Goal: Information Seeking & Learning: Check status

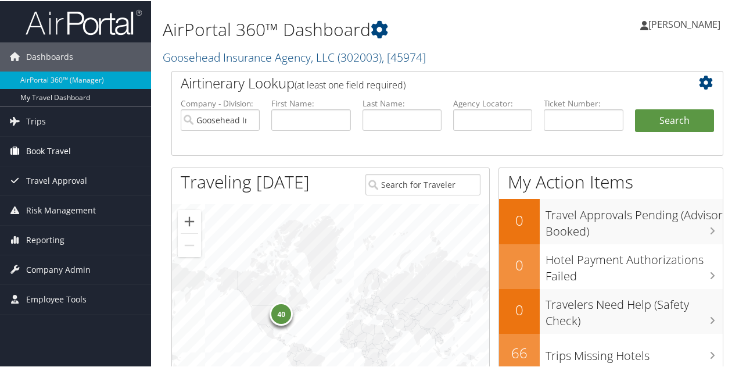
click at [55, 152] on span "Book Travel" at bounding box center [48, 149] width 45 height 29
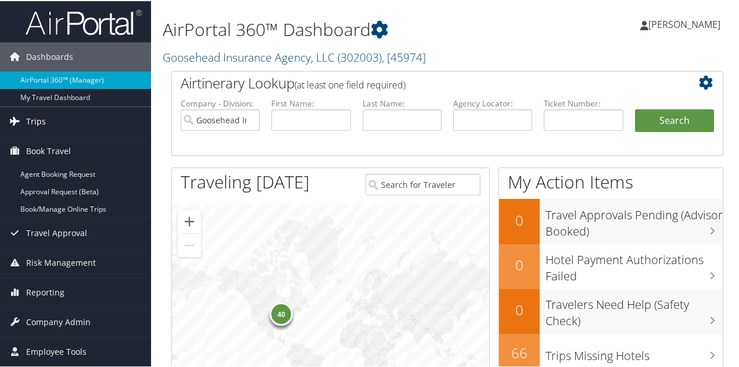
click at [54, 124] on link "Trips" at bounding box center [75, 120] width 151 height 29
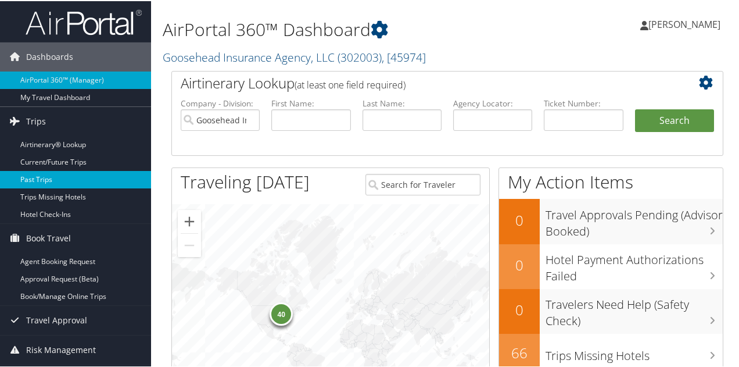
click at [34, 177] on link "Past Trips" at bounding box center [75, 178] width 151 height 17
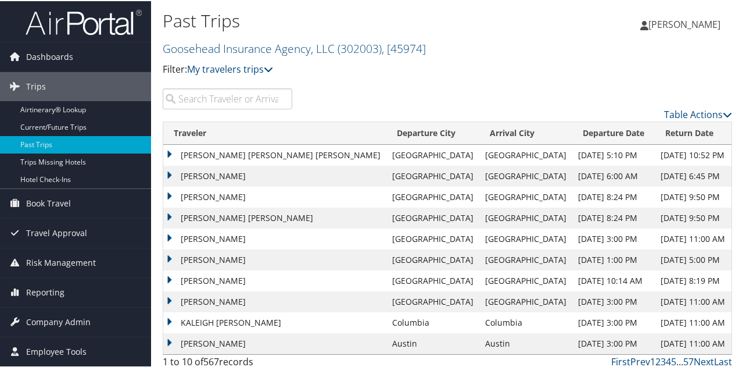
scroll to position [6, 0]
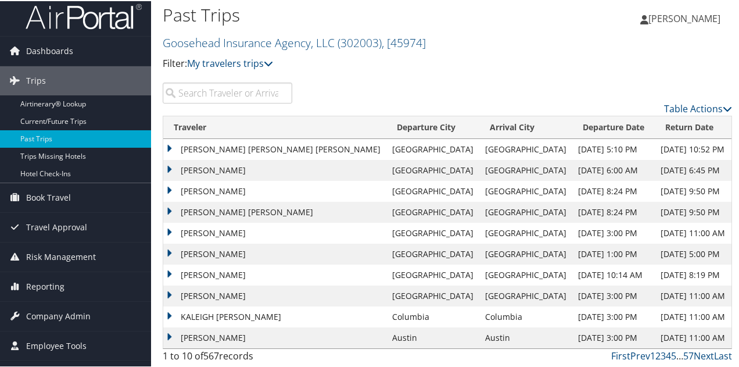
click at [263, 316] on td "KALEIGH ELIZABETH MCKOWN" at bounding box center [274, 315] width 223 height 21
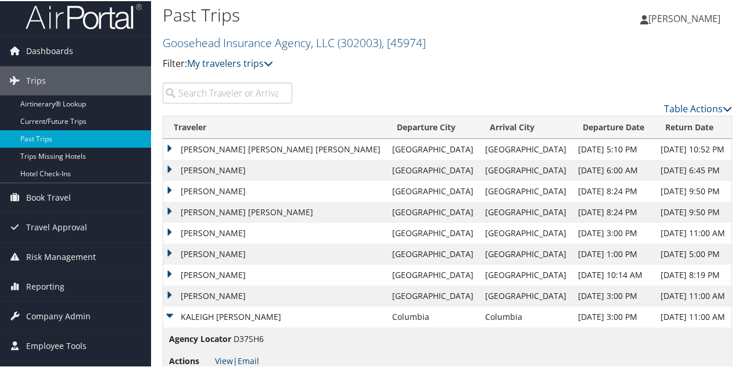
scroll to position [55, 0]
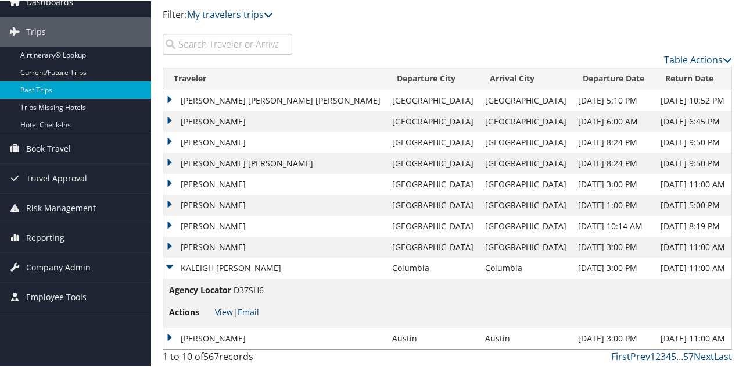
click at [222, 309] on link "View" at bounding box center [224, 310] width 18 height 11
click at [170, 265] on td "KALEIGH ELIZABETH MCKOWN" at bounding box center [274, 266] width 223 height 21
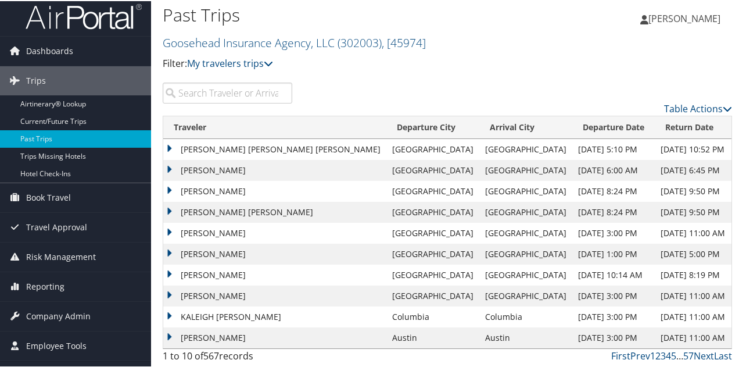
click at [231, 315] on td "KALEIGH ELIZABETH MCKOWN" at bounding box center [274, 315] width 223 height 21
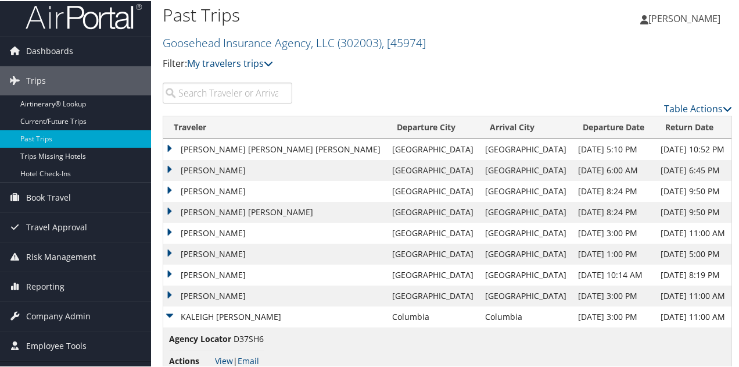
scroll to position [55, 0]
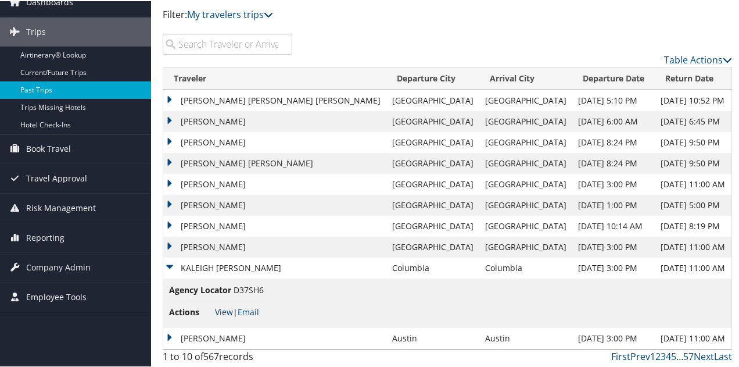
click at [222, 309] on link "View" at bounding box center [224, 310] width 18 height 11
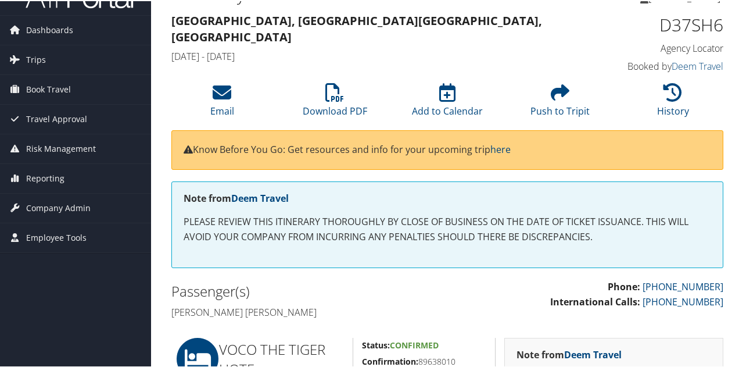
scroll to position [26, 0]
click at [336, 104] on link "Download PDF" at bounding box center [335, 103] width 65 height 28
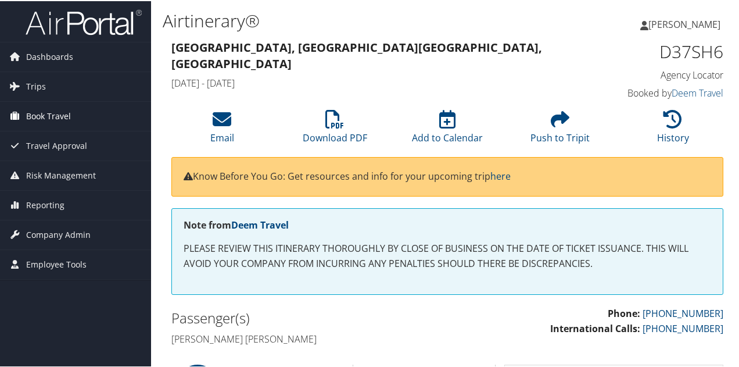
click at [47, 110] on span "Book Travel" at bounding box center [48, 115] width 45 height 29
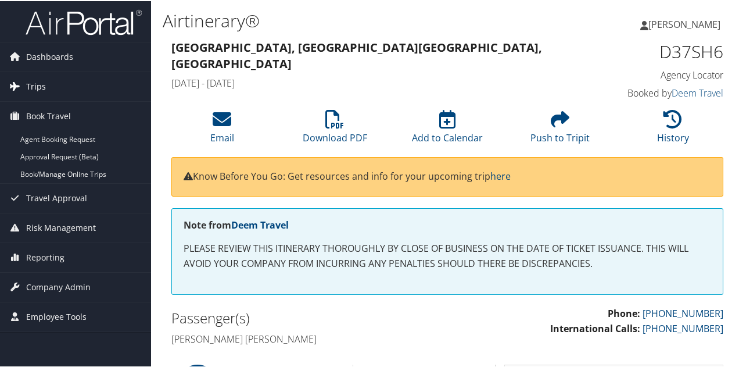
click at [39, 85] on span "Trips" at bounding box center [36, 85] width 20 height 29
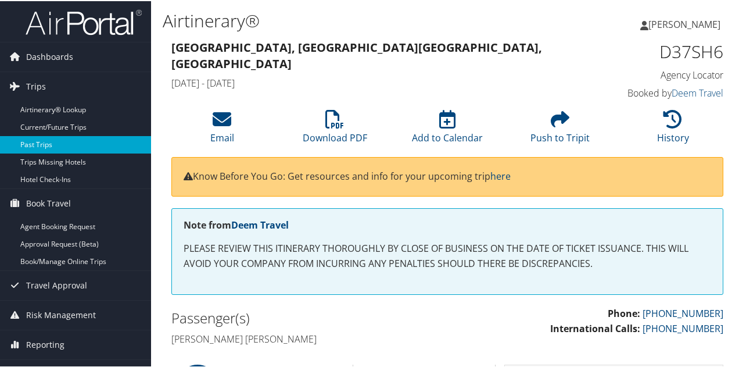
click at [52, 141] on link "Past Trips" at bounding box center [75, 143] width 151 height 17
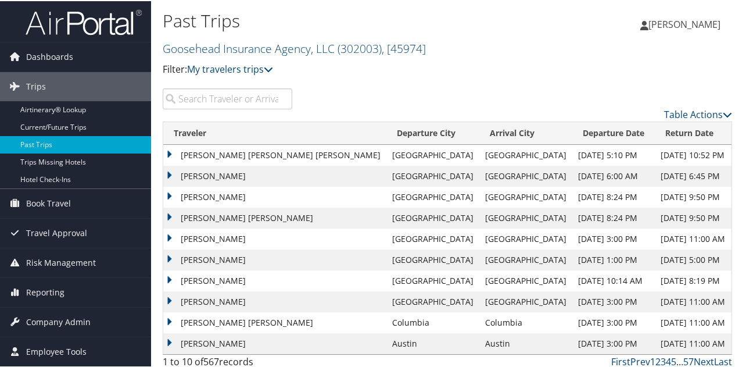
scroll to position [6, 0]
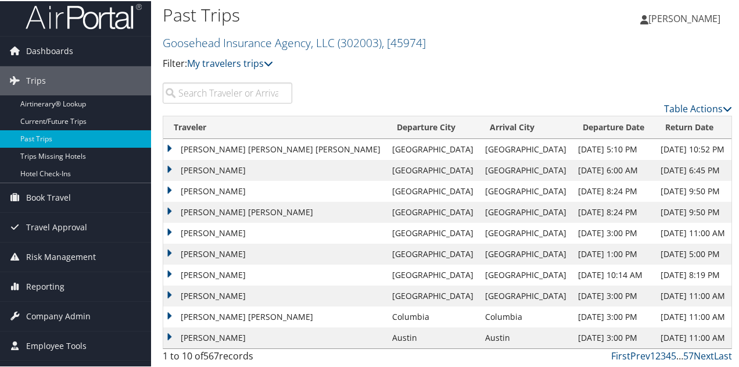
click at [222, 97] on input "search" at bounding box center [228, 91] width 130 height 21
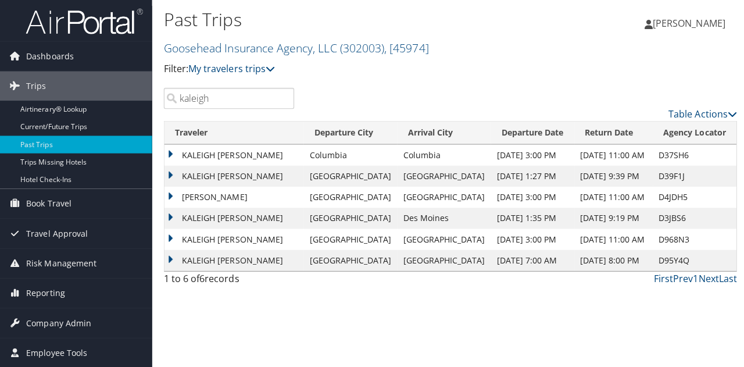
scroll to position [0, 0]
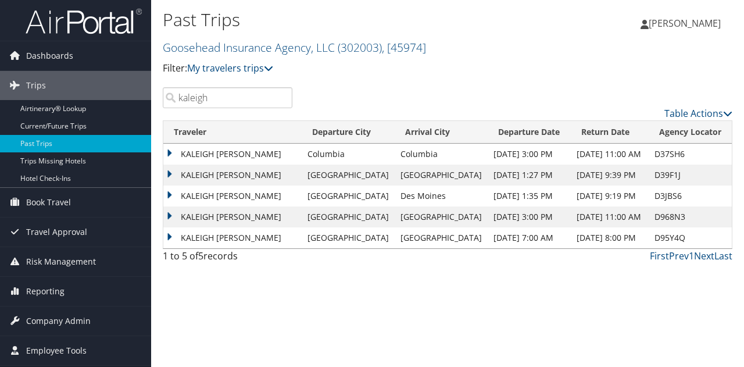
type input "kaleigh"
click at [271, 145] on td "KALEIGH [PERSON_NAME]" at bounding box center [232, 154] width 138 height 21
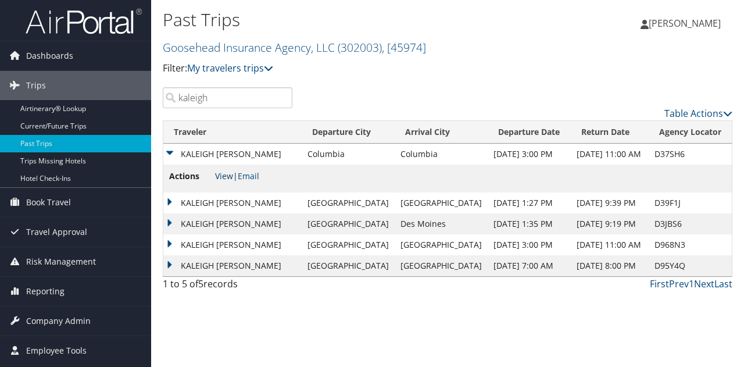
click at [223, 179] on link "View" at bounding box center [224, 175] width 18 height 11
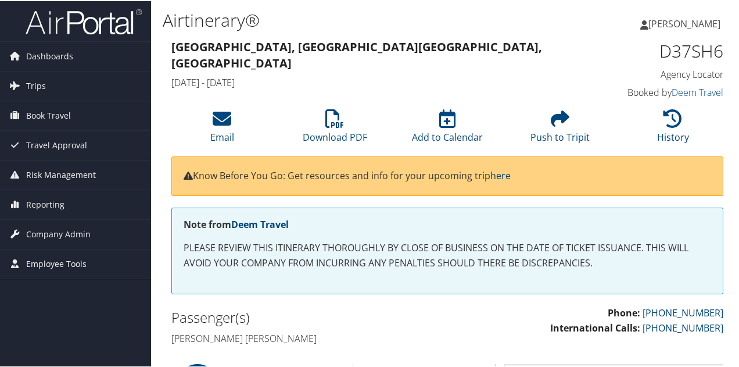
scroll to position [199, 0]
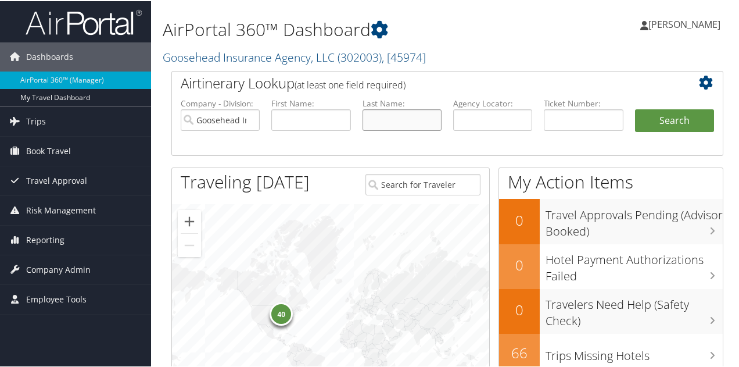
click at [387, 115] on input "text" at bounding box center [402, 119] width 79 height 22
type input "mckown"
click at [635, 108] on button "Search" at bounding box center [674, 119] width 79 height 23
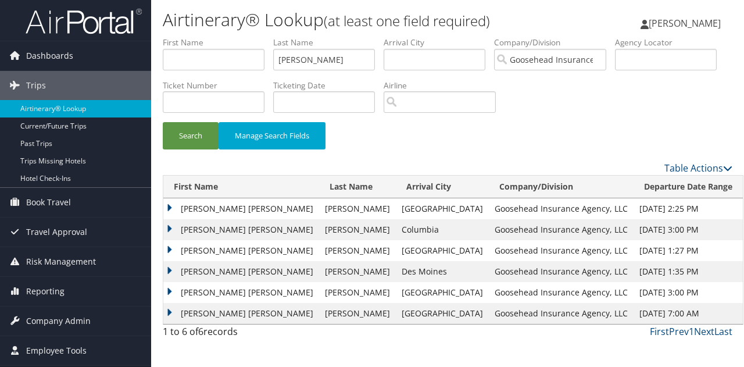
click at [233, 228] on td "KALEIGH ELIZABETH" at bounding box center [241, 229] width 156 height 21
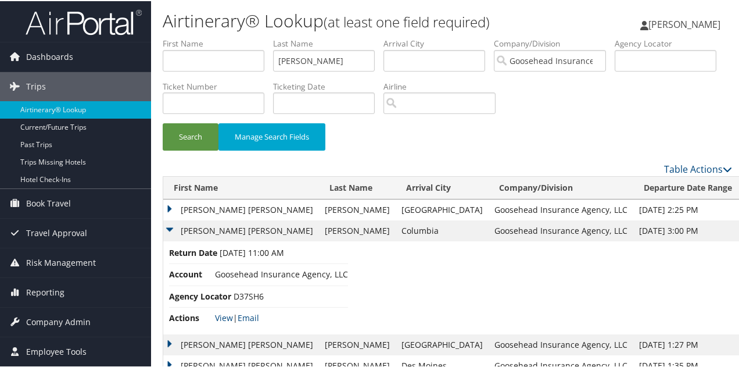
scroll to position [69, 0]
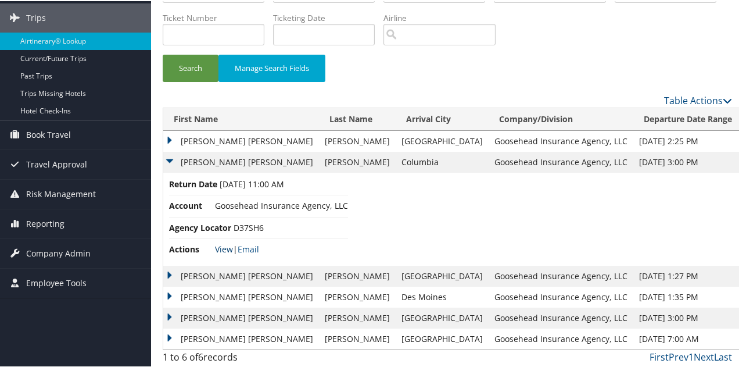
click at [226, 248] on link "View" at bounding box center [224, 247] width 18 height 11
